Goal: Task Accomplishment & Management: Use online tool/utility

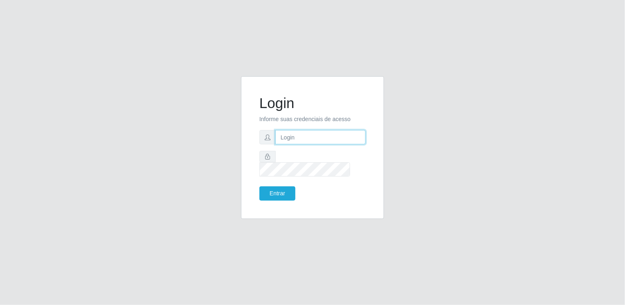
click at [348, 141] on input "text" at bounding box center [320, 137] width 90 height 14
type input "[EMAIL_ADDRESS][DOMAIN_NAME]"
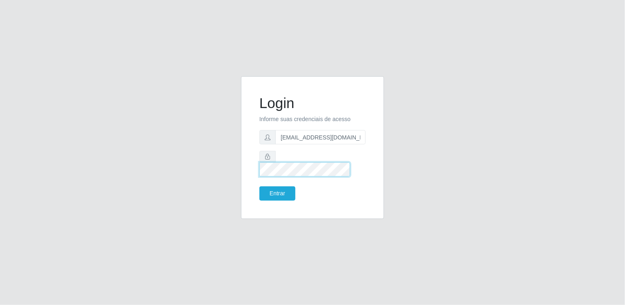
click at [259, 187] on button "Entrar" at bounding box center [277, 194] width 36 height 14
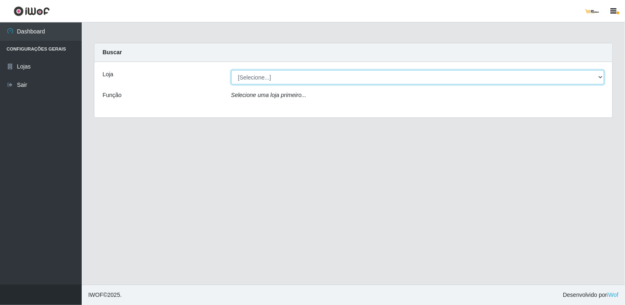
click at [304, 79] on select "[Selecione...] [GEOGRAPHIC_DATA]" at bounding box center [417, 77] width 373 height 14
click at [314, 76] on select "[Selecione...] [GEOGRAPHIC_DATA]" at bounding box center [417, 77] width 373 height 14
select select "168"
click at [231, 70] on select "[Selecione...] [GEOGRAPHIC_DATA]" at bounding box center [417, 77] width 373 height 14
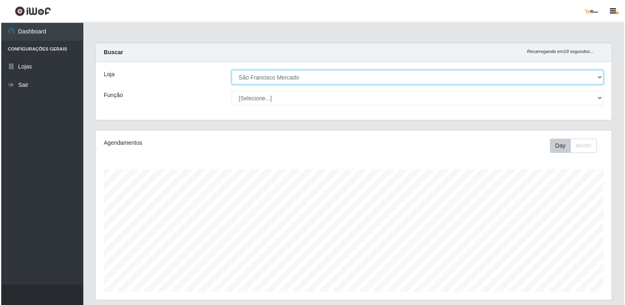
scroll to position [162, 0]
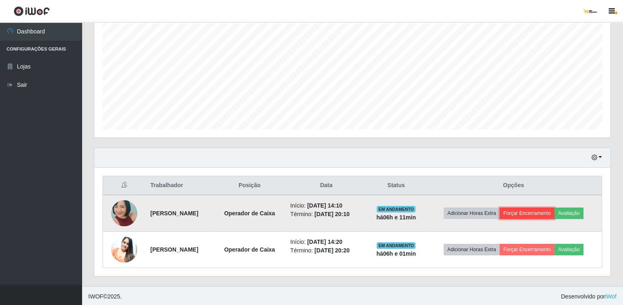
click at [544, 212] on button "Forçar Encerramento" at bounding box center [526, 213] width 55 height 11
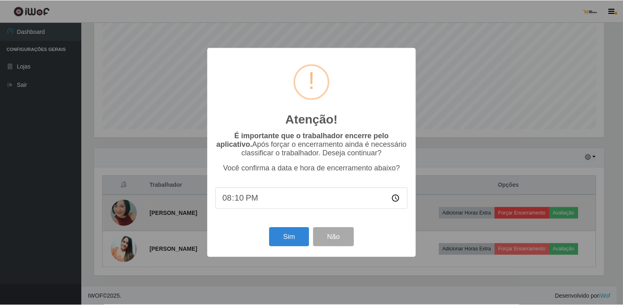
scroll to position [169, 512]
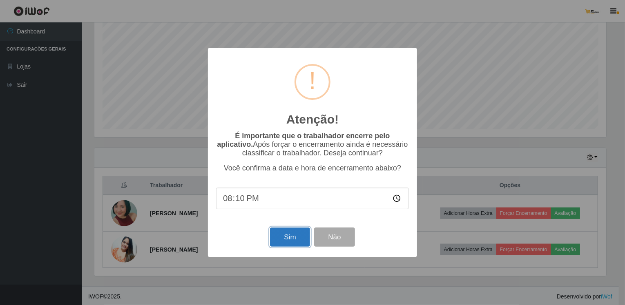
click at [298, 240] on button "Sim" at bounding box center [290, 237] width 40 height 19
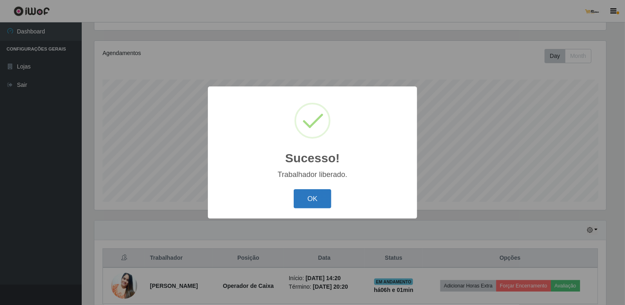
click at [305, 207] on button "OK" at bounding box center [313, 198] width 38 height 19
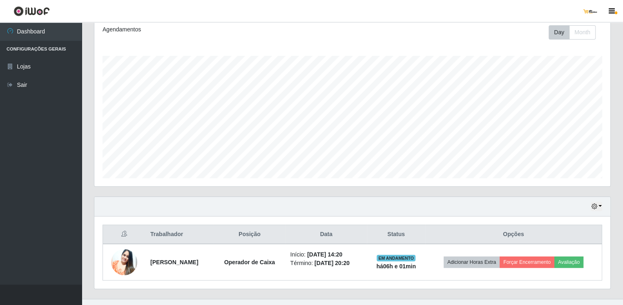
scroll to position [126, 0]
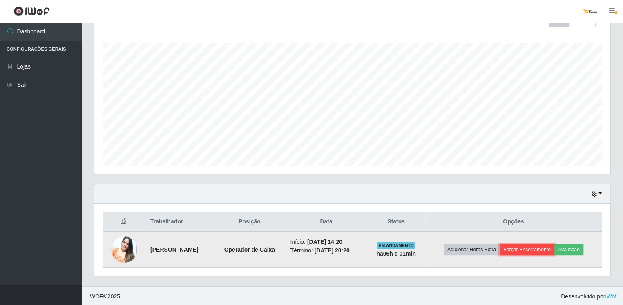
click at [545, 249] on button "Forçar Encerramento" at bounding box center [526, 249] width 55 height 11
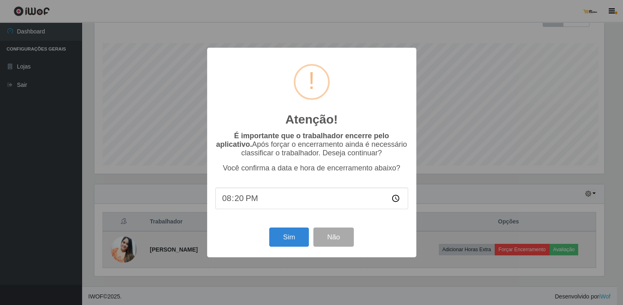
scroll to position [169, 512]
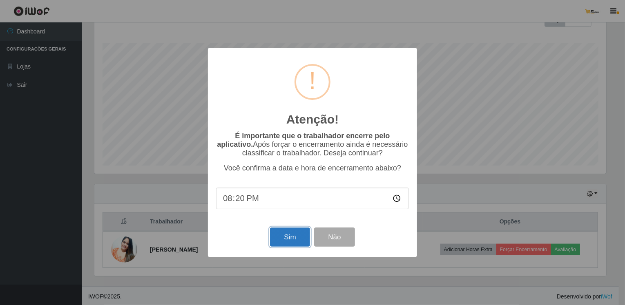
click at [292, 243] on button "Sim" at bounding box center [290, 237] width 40 height 19
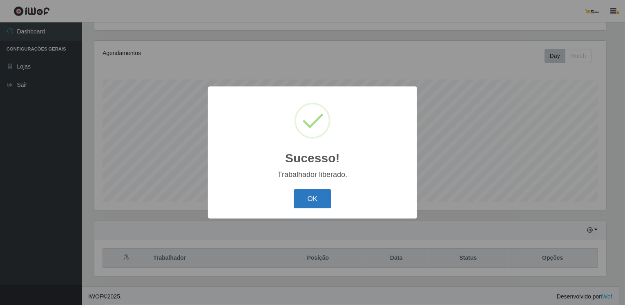
click at [322, 191] on button "OK" at bounding box center [313, 198] width 38 height 19
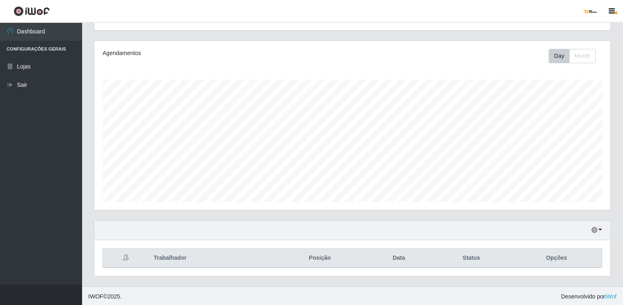
scroll to position [169, 516]
